Goal: Information Seeking & Learning: Learn about a topic

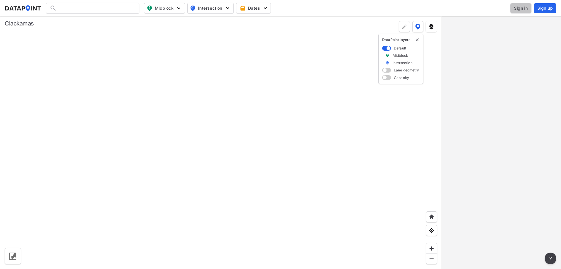
click at [518, 12] on button "Sign in" at bounding box center [520, 8] width 21 height 11
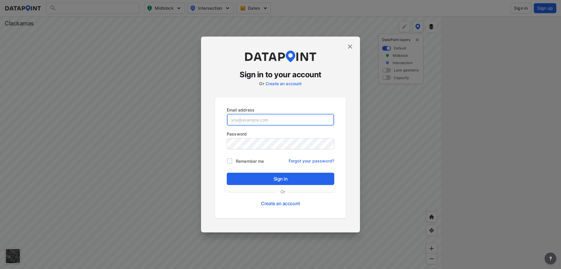
type input "[PERSON_NAME][EMAIL_ADDRESS][DOMAIN_NAME]"
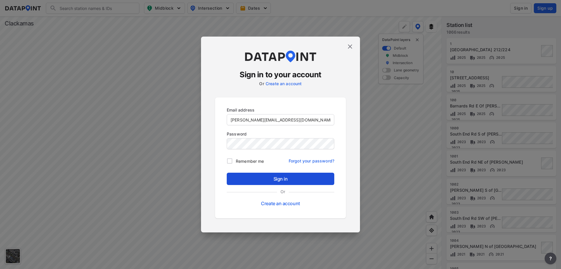
click at [283, 179] on span "Sign in" at bounding box center [280, 178] width 98 height 7
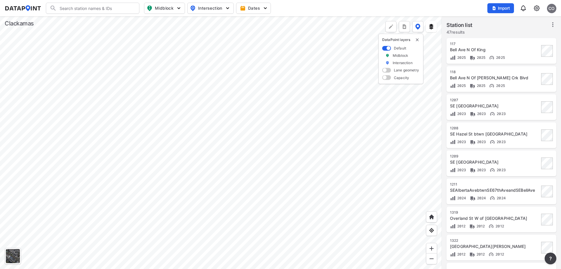
click at [292, 64] on div at bounding box center [221, 142] width 442 height 252
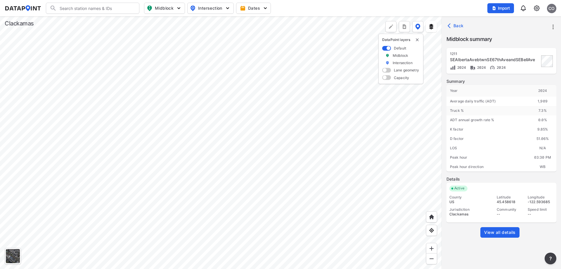
click at [500, 229] on span "View all details" at bounding box center [500, 232] width 32 height 6
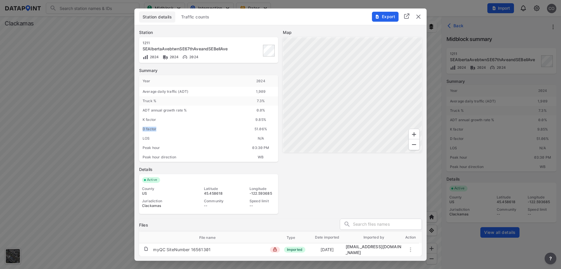
drag, startPoint x: 144, startPoint y: 129, endPoint x: 160, endPoint y: 131, distance: 16.5
click at [160, 132] on div "D factor" at bounding box center [191, 128] width 104 height 9
drag, startPoint x: 142, startPoint y: 120, endPoint x: 164, endPoint y: 120, distance: 21.3
click at [164, 120] on div "K factor" at bounding box center [191, 119] width 104 height 9
click at [157, 134] on div "LOS" at bounding box center [191, 138] width 104 height 9
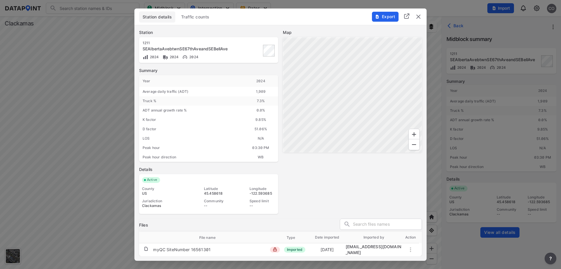
click at [301, 192] on div "Map" at bounding box center [352, 122] width 139 height 184
click at [186, 15] on span "Traffic counts" at bounding box center [195, 17] width 28 height 6
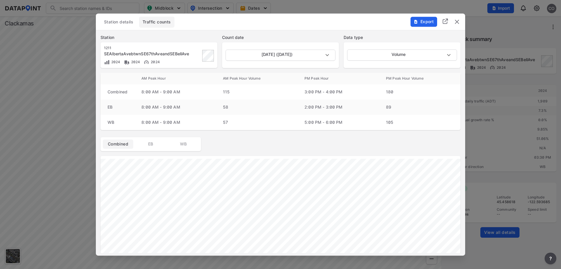
click at [128, 19] on span "Station details" at bounding box center [118, 22] width 29 height 6
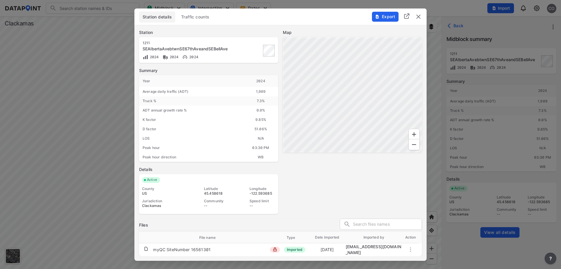
click at [418, 20] on img "delete" at bounding box center [418, 16] width 7 height 7
